Goal: Find specific page/section: Find specific page/section

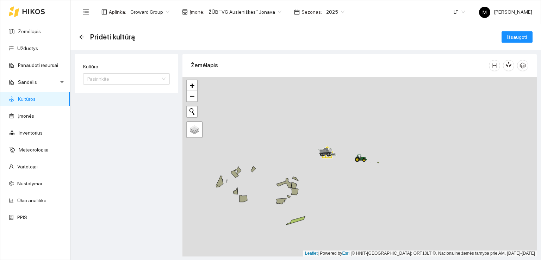
drag, startPoint x: 368, startPoint y: 150, endPoint x: 404, endPoint y: 264, distance: 119.8
click at [404, 260] on html "Žemėlapis Užduotys Panaudoti resursai Sandėlis Kultūros Įmonės Inventorius Mete…" at bounding box center [270, 130] width 541 height 260
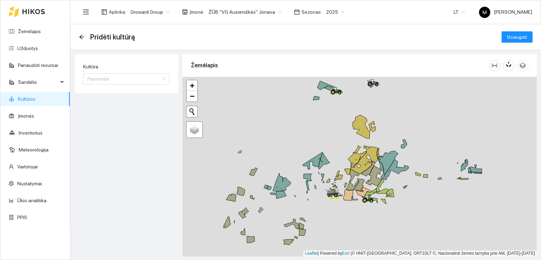
drag, startPoint x: 355, startPoint y: 195, endPoint x: 352, endPoint y: 216, distance: 21.6
click at [352, 216] on div at bounding box center [359, 167] width 354 height 180
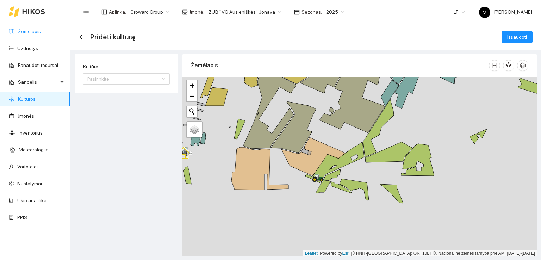
click at [27, 31] on link "Žemėlapis" at bounding box center [29, 32] width 23 height 6
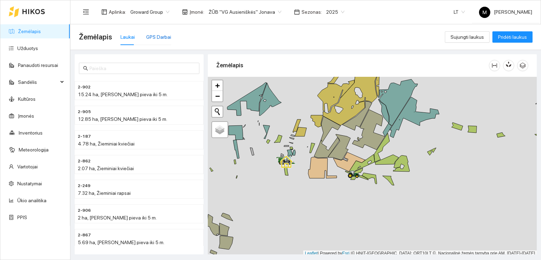
click at [156, 37] on div "GPS Darbai" at bounding box center [158, 37] width 25 height 8
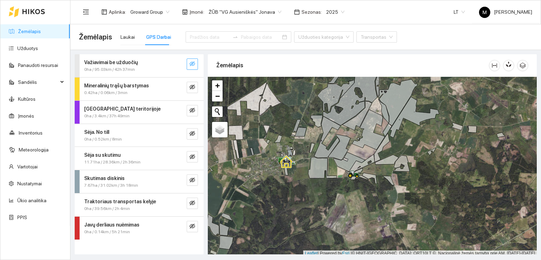
click at [192, 61] on icon "eye-invisible" at bounding box center [192, 64] width 6 height 6
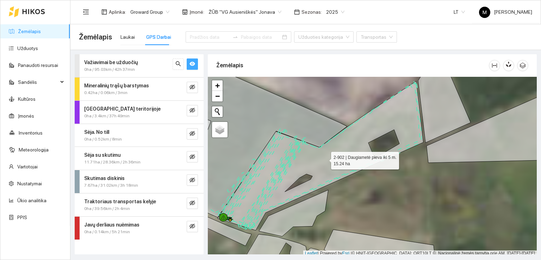
scroll to position [2, 0]
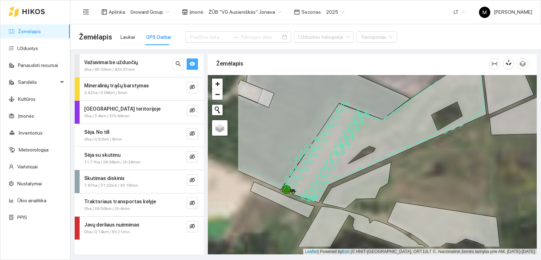
drag, startPoint x: 284, startPoint y: 198, endPoint x: 366, endPoint y: 167, distance: 87.7
click at [361, 168] on icon at bounding box center [384, 127] width 206 height 149
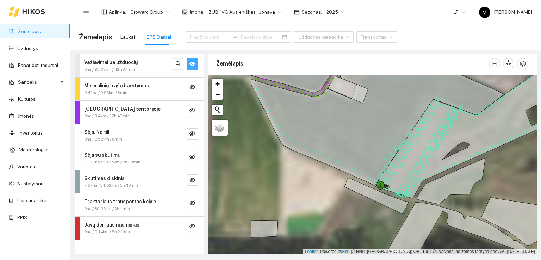
drag, startPoint x: 335, startPoint y: 172, endPoint x: 412, endPoint y: 172, distance: 76.4
click at [412, 172] on icon at bounding box center [478, 127] width 206 height 141
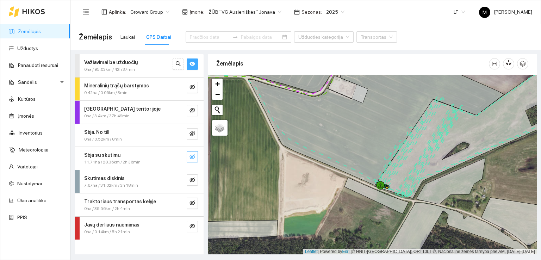
click at [193, 155] on icon "eye-invisible" at bounding box center [192, 156] width 6 height 5
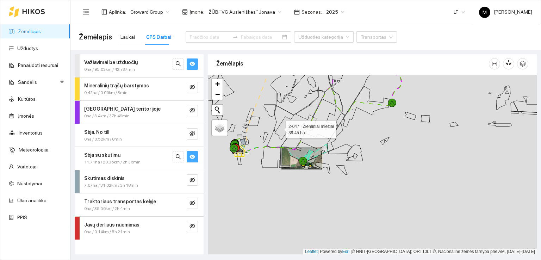
drag, startPoint x: 292, startPoint y: 117, endPoint x: 325, endPoint y: 184, distance: 75.0
click at [294, 147] on icon at bounding box center [280, 127] width 26 height 42
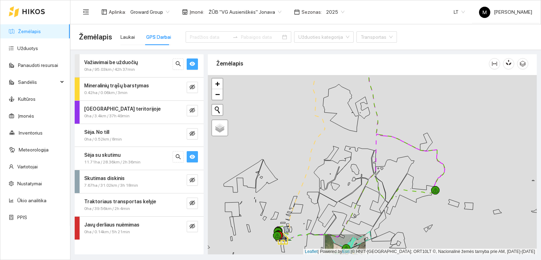
drag, startPoint x: 322, startPoint y: 155, endPoint x: 331, endPoint y: 203, distance: 49.0
click at [331, 203] on div at bounding box center [372, 165] width 329 height 180
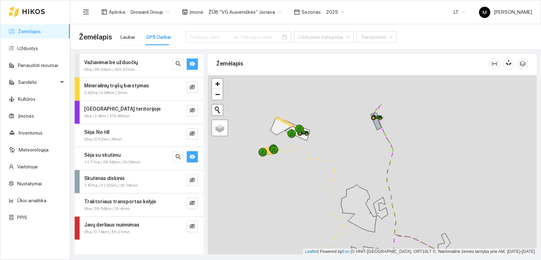
drag, startPoint x: 328, startPoint y: 156, endPoint x: 310, endPoint y: 176, distance: 26.7
click at [336, 209] on div at bounding box center [372, 165] width 329 height 180
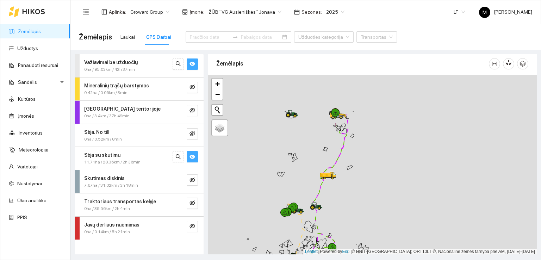
drag, startPoint x: 331, startPoint y: 116, endPoint x: 318, endPoint y: 201, distance: 86.6
click at [318, 200] on div at bounding box center [372, 165] width 329 height 180
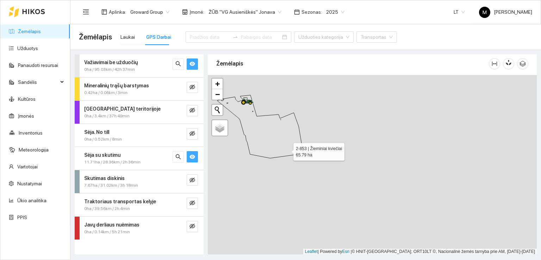
drag, startPoint x: 287, startPoint y: 150, endPoint x: 322, endPoint y: 191, distance: 53.7
click at [303, 158] on icon at bounding box center [260, 126] width 86 height 63
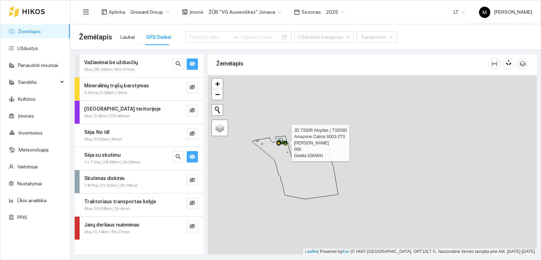
click at [282, 141] on icon at bounding box center [281, 140] width 4 height 4
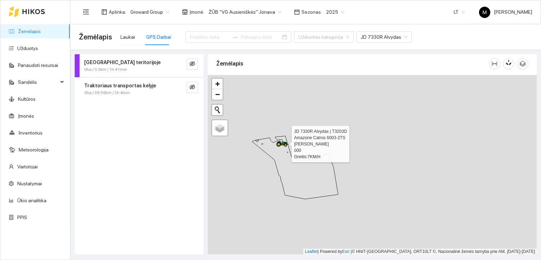
click at [279, 144] on icon at bounding box center [278, 144] width 1 height 1
click at [190, 87] on icon "eye-invisible" at bounding box center [192, 87] width 6 height 6
